Goal: Information Seeking & Learning: Learn about a topic

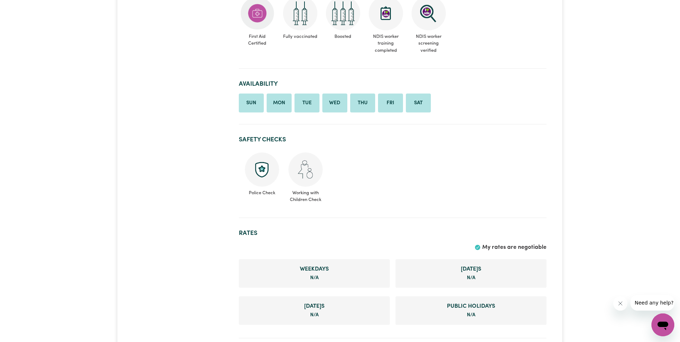
scroll to position [218, 0]
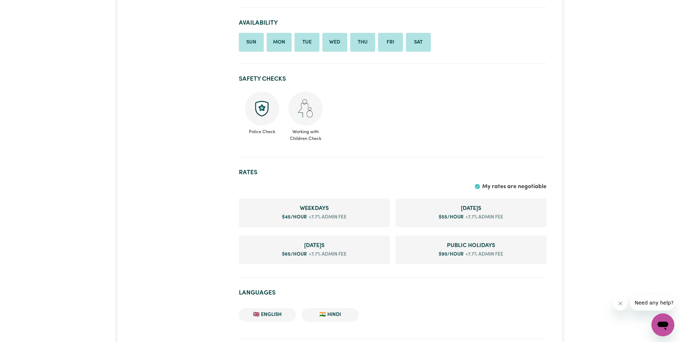
scroll to position [480, 0]
